Goal: Task Accomplishment & Management: Manage account settings

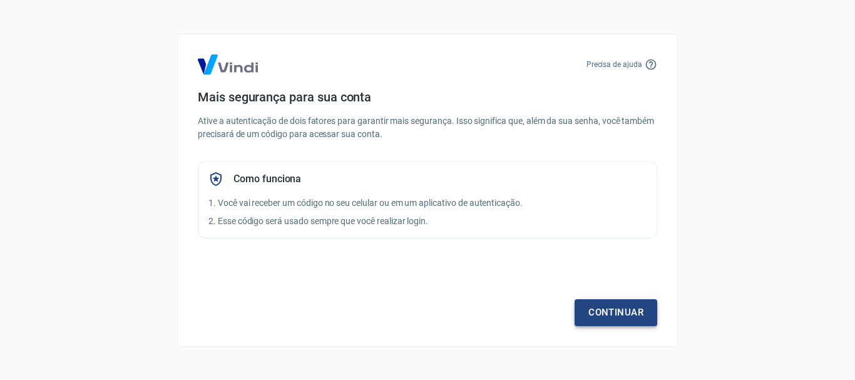
click at [617, 311] on link "Continuar" at bounding box center [615, 312] width 83 height 26
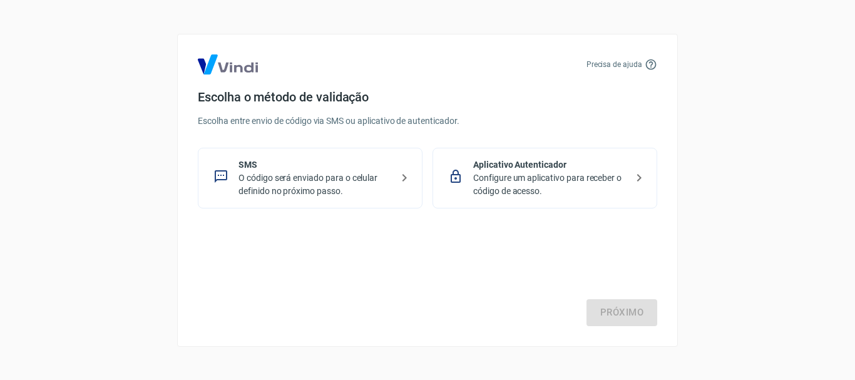
click at [496, 177] on p "Configure um aplicativo para receber o código de acesso." at bounding box center [549, 184] width 153 height 26
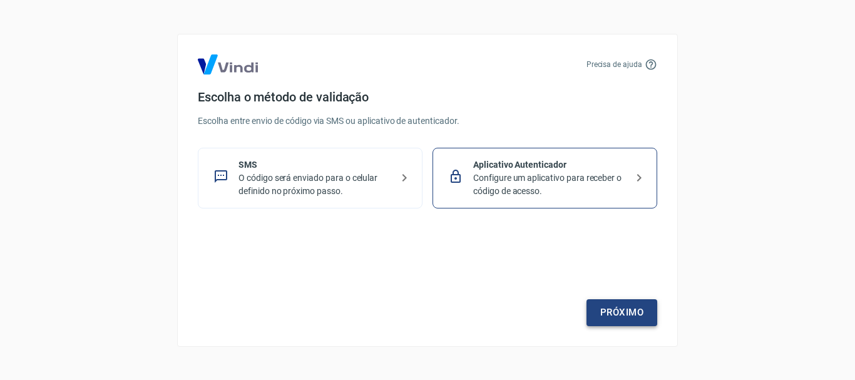
click at [608, 314] on link "Próximo" at bounding box center [621, 312] width 71 height 26
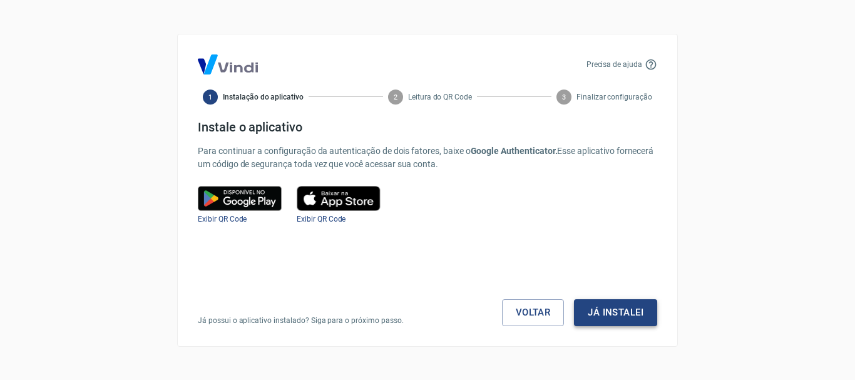
click at [608, 309] on button "Já instalei" at bounding box center [615, 312] width 83 height 26
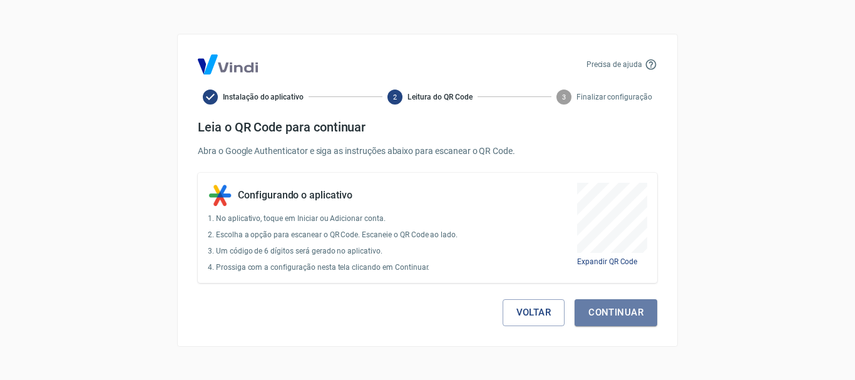
click at [608, 309] on button "Continuar" at bounding box center [615, 312] width 83 height 26
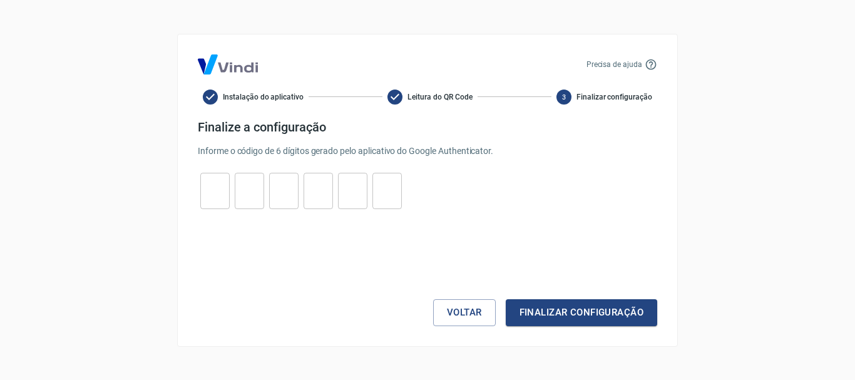
click at [218, 194] on input "tel" at bounding box center [214, 190] width 29 height 27
type input "6"
type input "4"
type input "1"
type input "3"
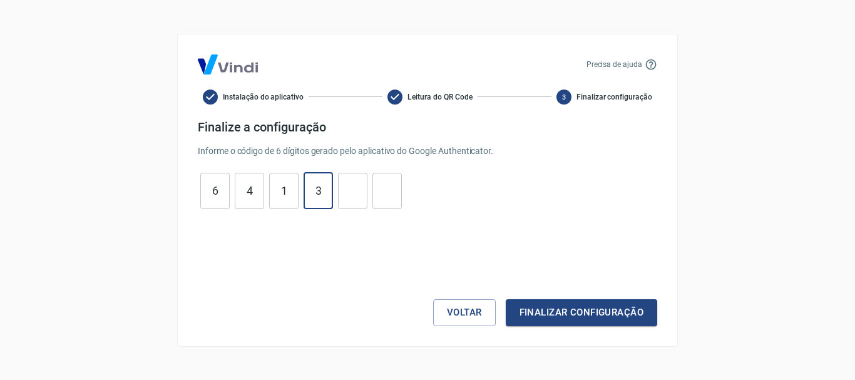
type input "0"
type input "5"
click at [506, 299] on button "Finalizar configuração" at bounding box center [581, 312] width 151 height 26
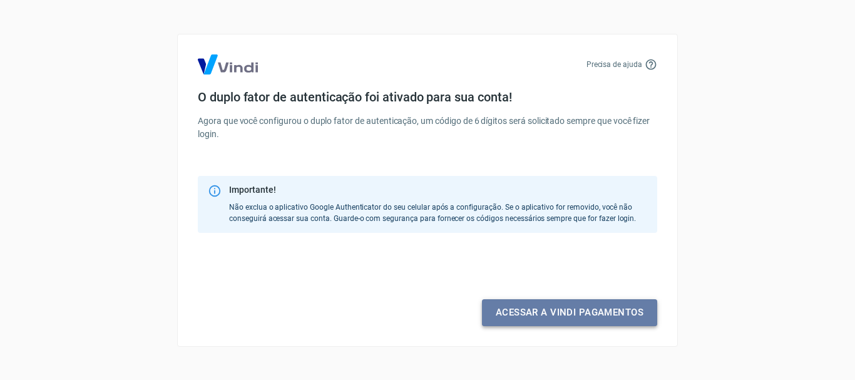
click at [523, 307] on link "Acessar a Vindi pagamentos" at bounding box center [569, 312] width 175 height 26
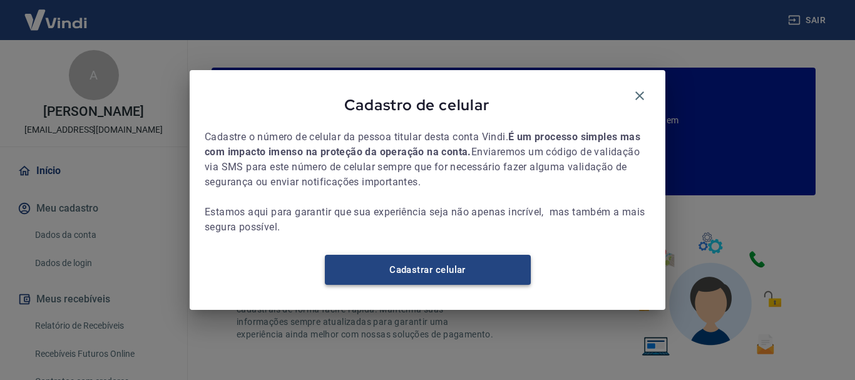
click at [512, 285] on link "Cadastrar celular" at bounding box center [428, 270] width 206 height 30
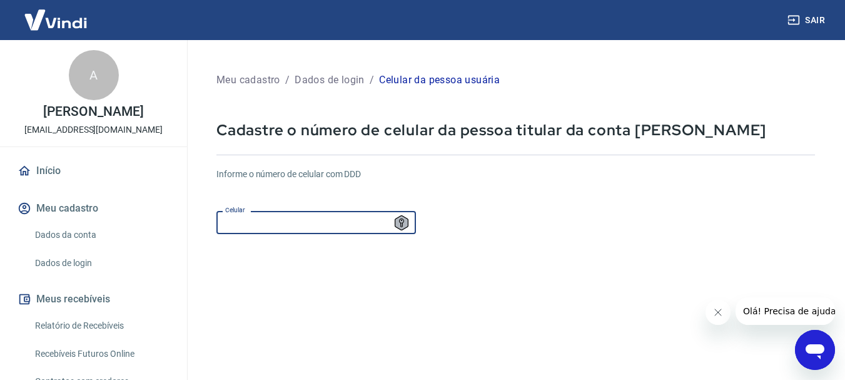
click at [327, 224] on input "Celular" at bounding box center [317, 222] width 200 height 23
type input "(35) 98807-7696"
click at [642, 288] on form "Informe o número de celular com DDD Celular (35) 98807-7696 Celular Continuar C…" at bounding box center [516, 341] width 599 height 366
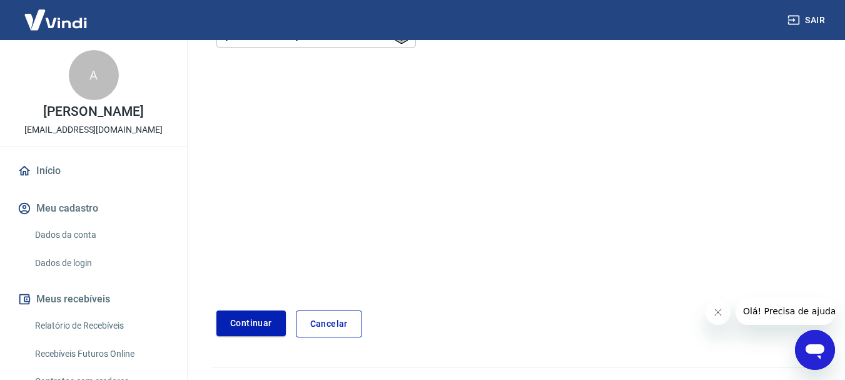
scroll to position [188, 0]
click at [228, 321] on button "Continuar" at bounding box center [251, 322] width 69 height 26
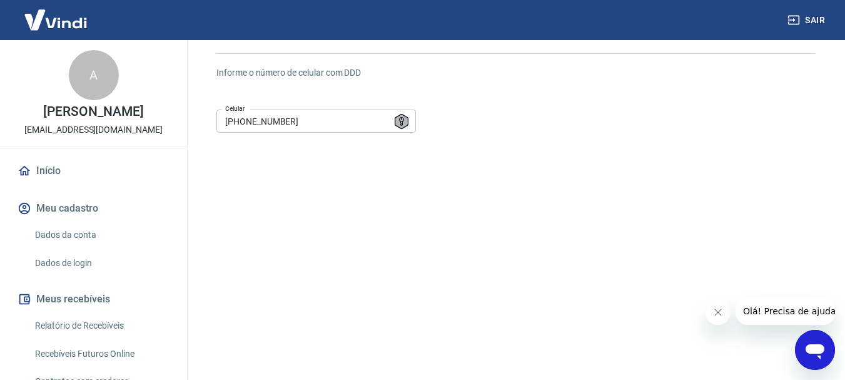
scroll to position [213, 0]
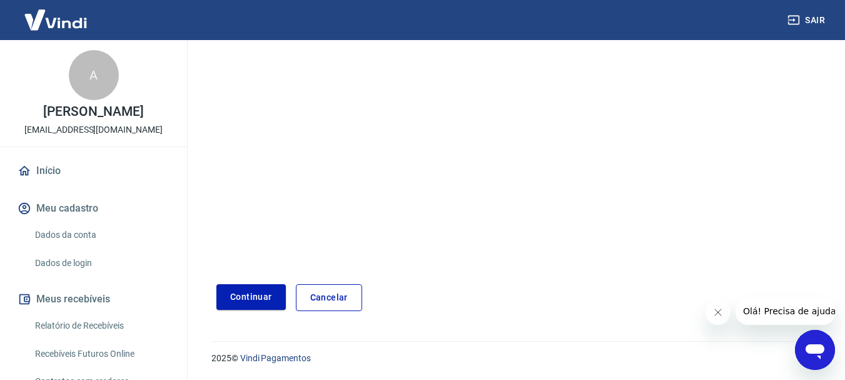
click at [263, 292] on button "Continuar" at bounding box center [251, 297] width 69 height 26
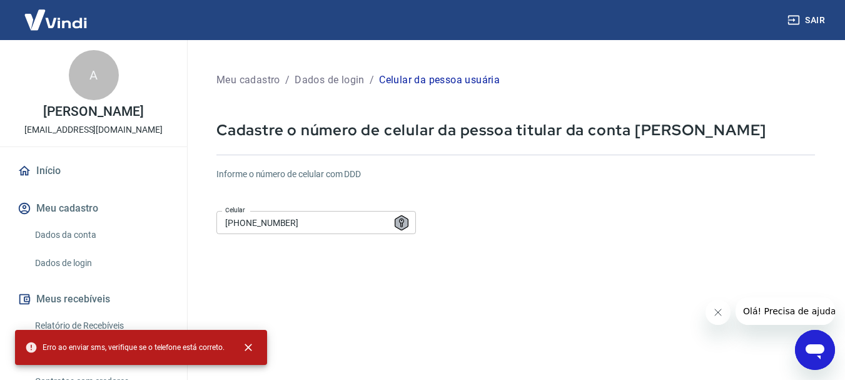
scroll to position [117, 0]
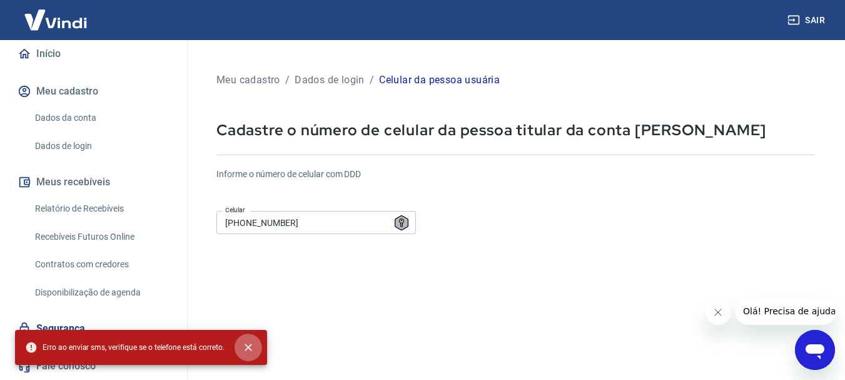
click at [245, 349] on icon "close" at bounding box center [248, 347] width 13 height 13
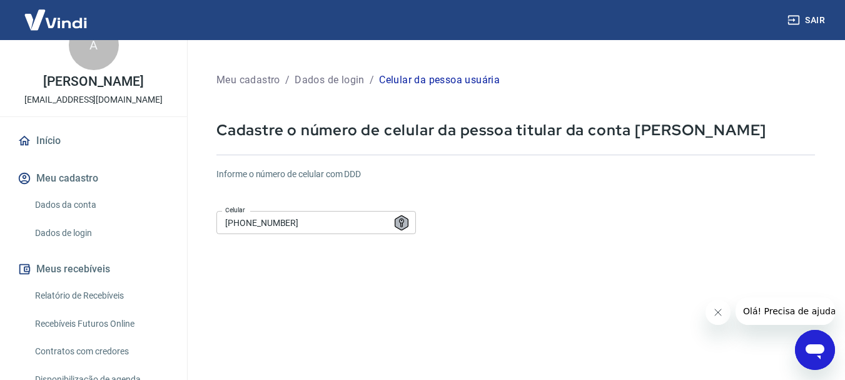
scroll to position [0, 0]
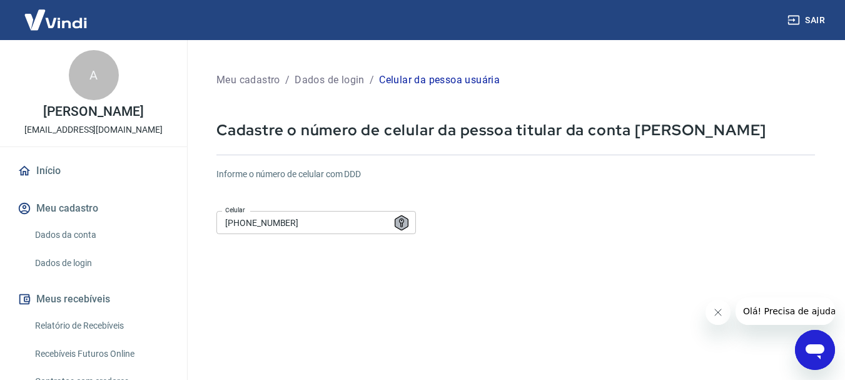
click at [77, 28] on img at bounding box center [55, 20] width 81 height 38
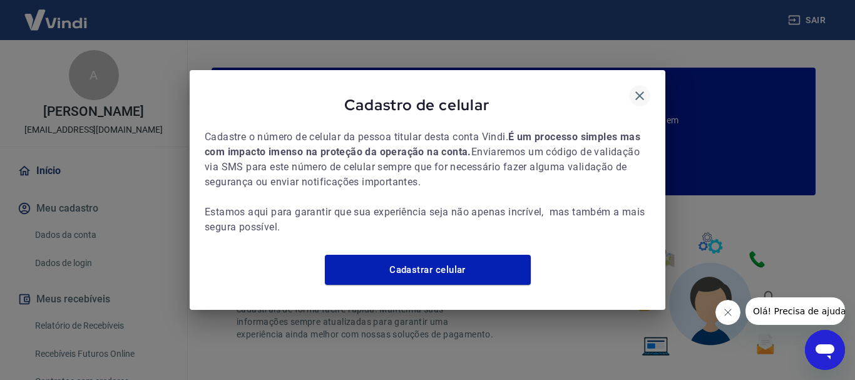
click at [633, 90] on icon "button" at bounding box center [639, 95] width 15 height 15
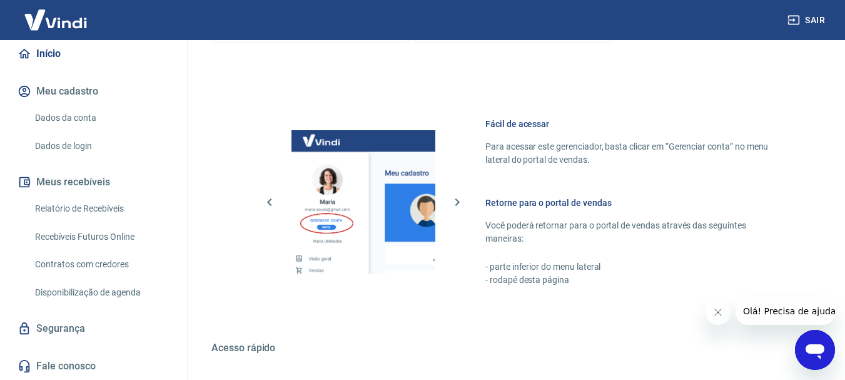
scroll to position [626, 0]
